Goal: Information Seeking & Learning: Learn about a topic

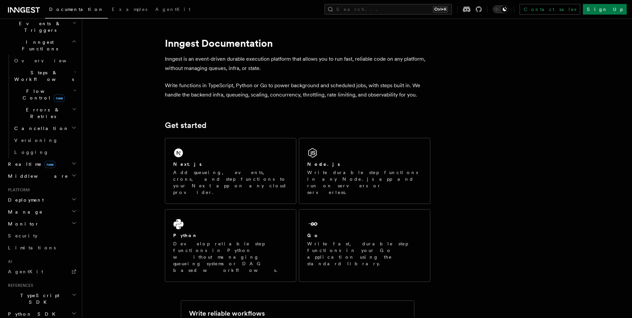
scroll to position [213, 0]
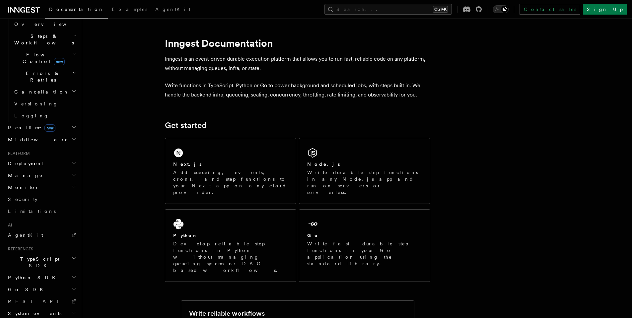
click at [71, 136] on icon "button" at bounding box center [73, 138] width 5 height 5
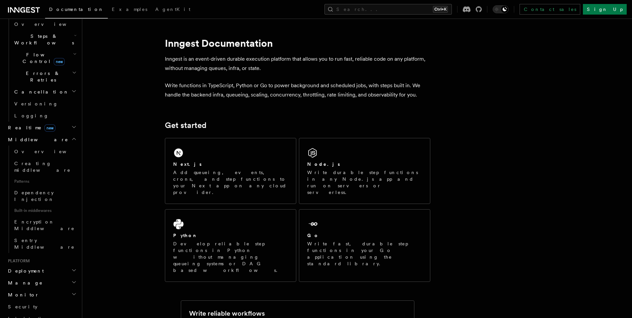
click at [71, 124] on icon "button" at bounding box center [73, 126] width 5 height 5
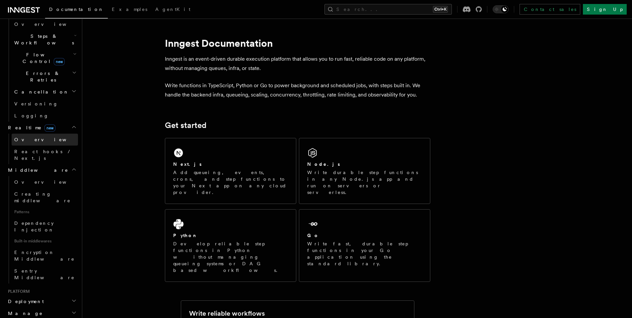
click at [52, 134] on link "Overview" at bounding box center [45, 140] width 66 height 12
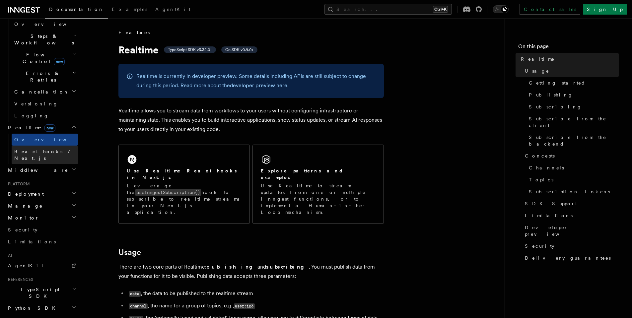
click at [56, 149] on span "React hooks / Next.js" at bounding box center [43, 155] width 59 height 12
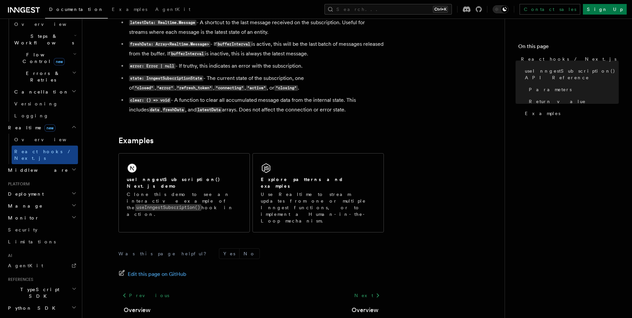
scroll to position [597, 0]
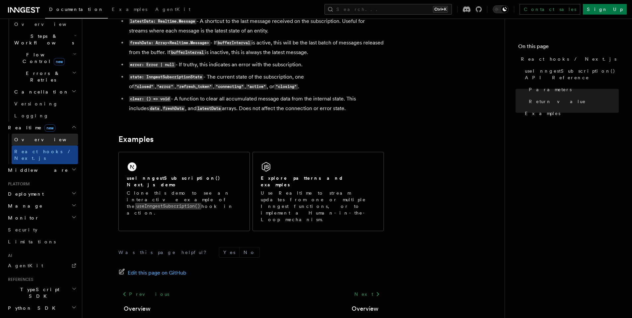
click at [62, 134] on link "Overview" at bounding box center [45, 140] width 66 height 12
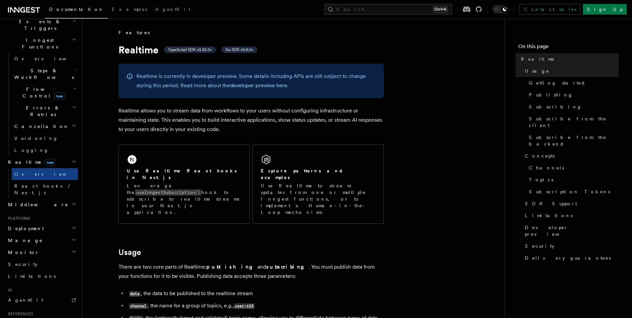
scroll to position [133, 0]
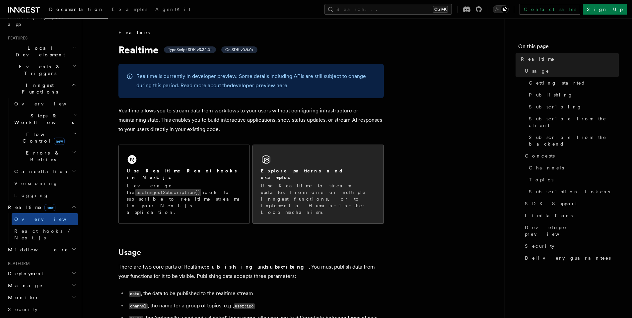
click at [279, 159] on div "Explore patterns and examples Use Realtime to stream updates from one or multip…" at bounding box center [318, 184] width 131 height 79
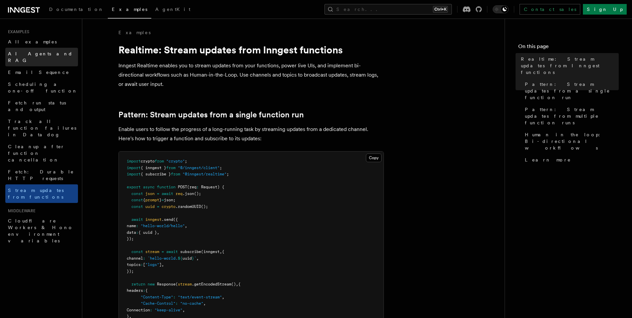
click at [47, 54] on span "AI Agents and RAG" at bounding box center [40, 57] width 65 height 12
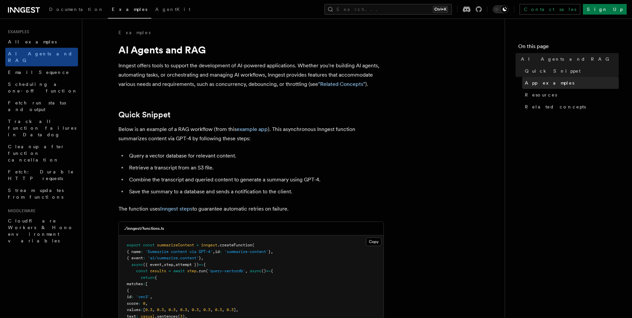
click at [545, 85] on span "App examples" at bounding box center [549, 83] width 49 height 7
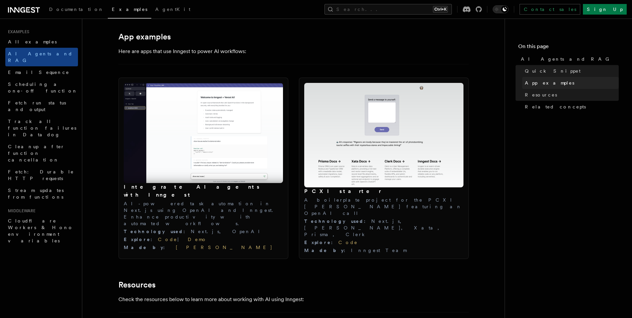
scroll to position [672, 0]
click at [62, 5] on link "Documentation" at bounding box center [76, 10] width 63 height 16
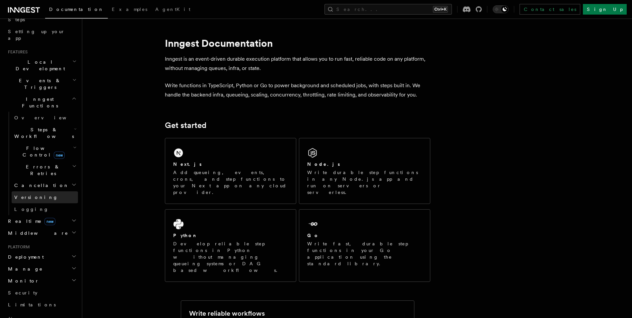
scroll to position [119, 0]
click at [60, 227] on h2 "Middleware" at bounding box center [41, 233] width 73 height 12
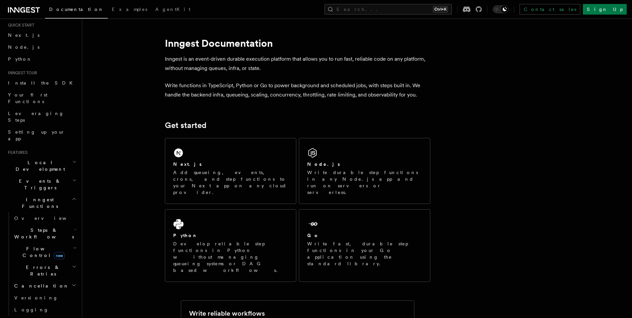
scroll to position [0, 0]
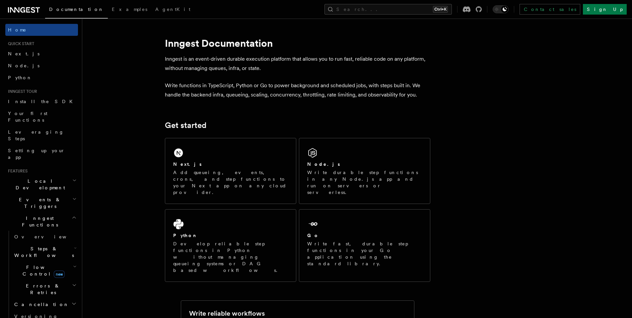
click at [61, 175] on h2 "Local Development" at bounding box center [41, 184] width 73 height 19
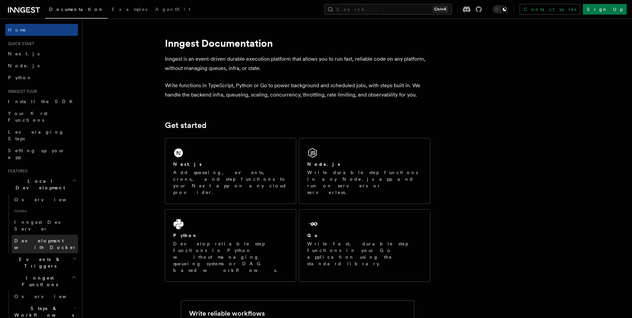
click at [60, 238] on span "Development with Docker" at bounding box center [45, 244] width 62 height 12
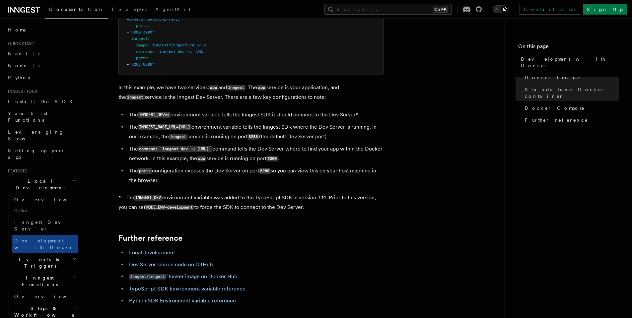
scroll to position [557, 0]
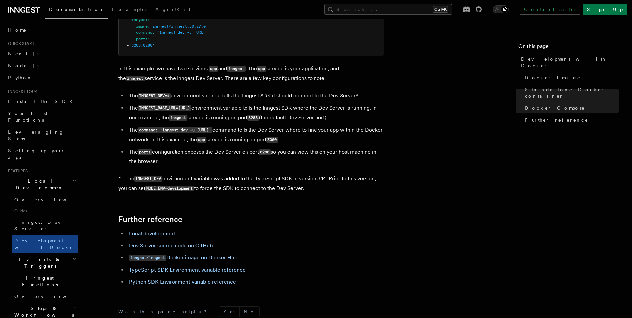
click at [51, 253] on h2 "Events & Triggers" at bounding box center [41, 262] width 73 height 19
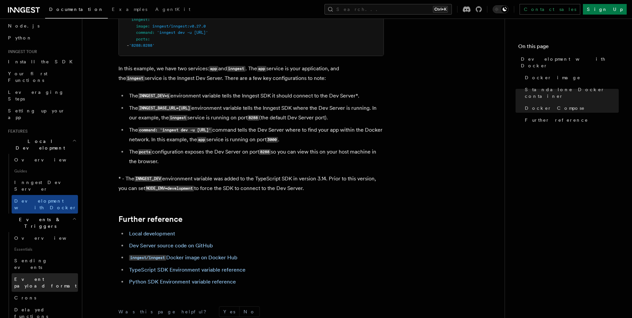
click at [58, 277] on span "Event payload format" at bounding box center [45, 283] width 62 height 12
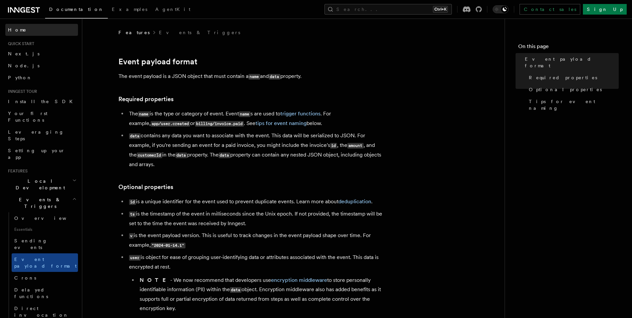
click at [28, 29] on link "Home" at bounding box center [41, 30] width 73 height 12
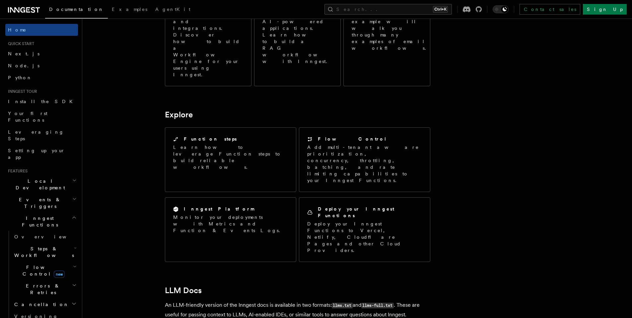
scroll to position [409, 0]
